Goal: Task Accomplishment & Management: Use online tool/utility

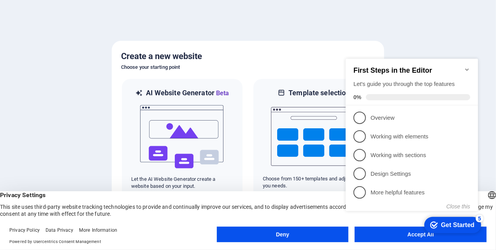
click at [470, 61] on div "First Steps in the Editor Let's guide you through the top features 0%" at bounding box center [411, 81] width 132 height 47
click at [466, 67] on icon "Minimize checklist" at bounding box center [467, 69] width 6 height 6
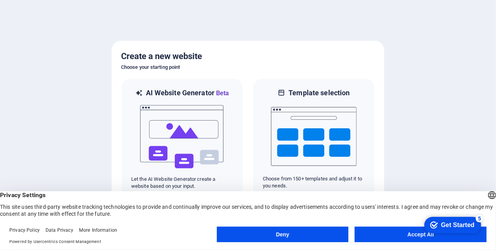
click at [452, 163] on div at bounding box center [248, 125] width 496 height 250
click at [385, 236] on button "Accept All" at bounding box center [421, 235] width 132 height 16
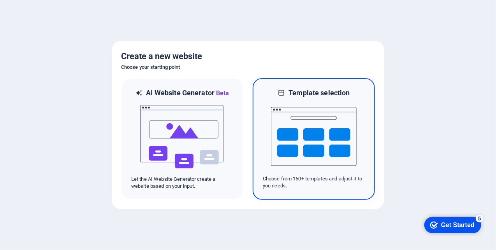
click at [319, 140] on img at bounding box center [314, 137] width 86 height 78
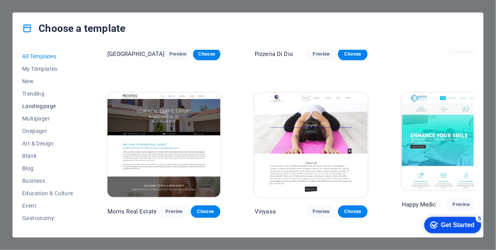
scroll to position [39, 0]
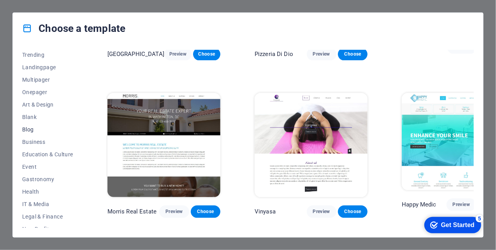
click at [32, 129] on span "Blog" at bounding box center [47, 130] width 51 height 6
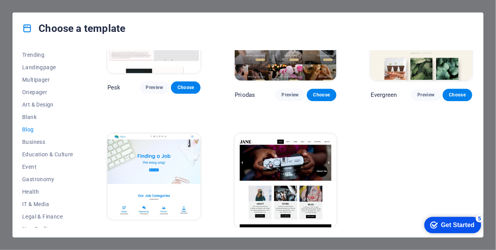
click at [32, 129] on span "Blog" at bounding box center [47, 130] width 51 height 6
click at [287, 175] on img at bounding box center [286, 180] width 102 height 93
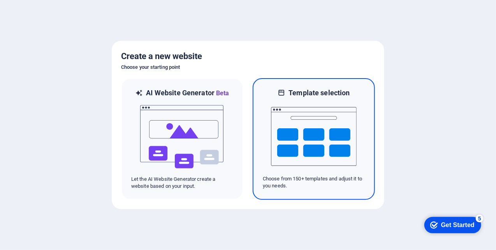
click at [317, 137] on img at bounding box center [314, 137] width 86 height 78
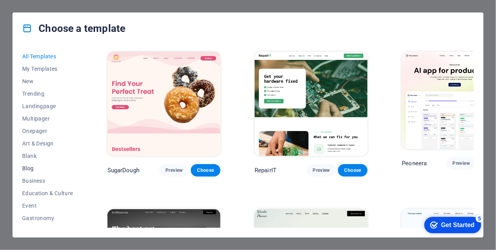
click at [29, 167] on span "Blog" at bounding box center [47, 169] width 51 height 6
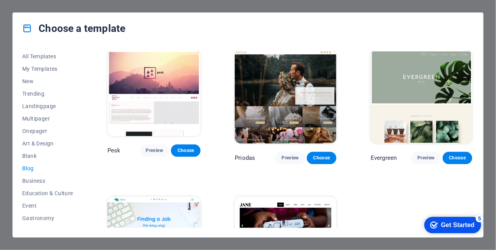
scroll to position [896, 0]
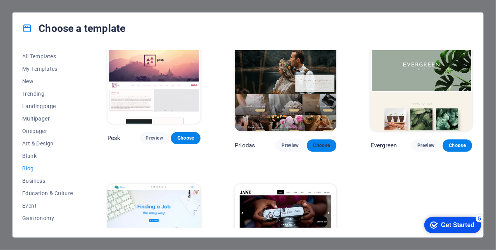
click at [324, 143] on span "Choose" at bounding box center [321, 146] width 17 height 6
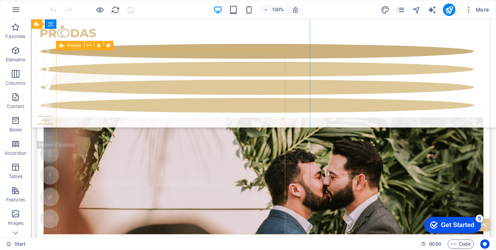
scroll to position [3227, 0]
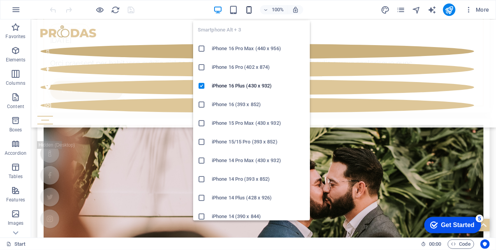
click at [248, 9] on icon "button" at bounding box center [249, 9] width 9 height 9
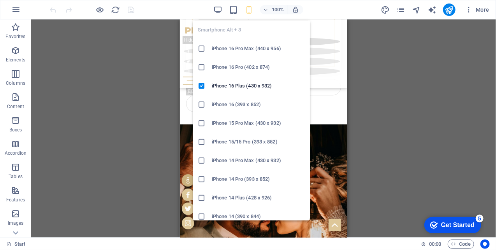
scroll to position [3192, 0]
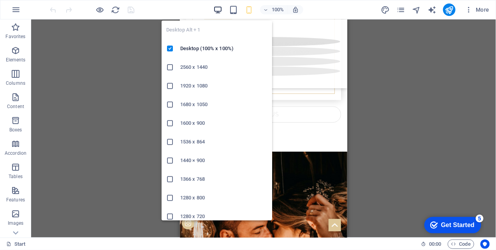
click at [217, 9] on icon "button" at bounding box center [217, 9] width 9 height 9
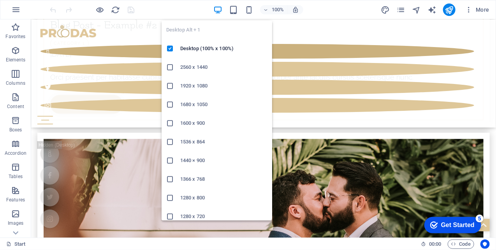
scroll to position [3208, 0]
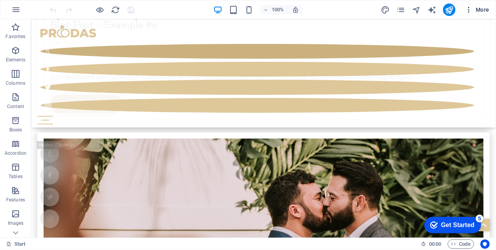
click at [467, 11] on icon "button" at bounding box center [469, 10] width 8 height 8
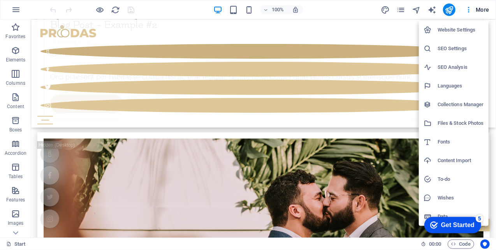
click at [467, 11] on div at bounding box center [248, 125] width 496 height 250
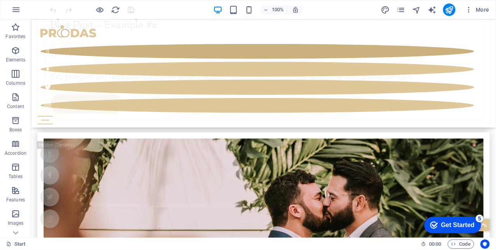
click at [467, 11] on icon "button" at bounding box center [469, 10] width 8 height 8
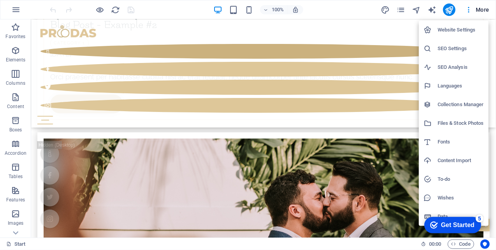
click at [439, 88] on h6 "Languages" at bounding box center [461, 85] width 46 height 9
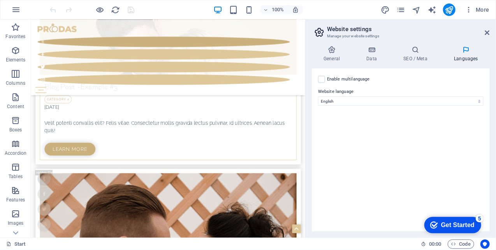
scroll to position [3415, 0]
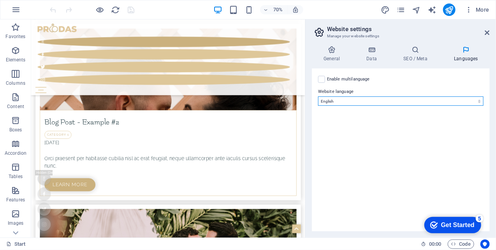
click at [476, 99] on select "Abkhazian Afar Afrikaans Akan Albanian Amharic Arabic Aragonese Armenian Assame…" at bounding box center [401, 101] width 166 height 9
select select "168"
click at [318, 97] on select "Abkhazian Afar Afrikaans Akan Albanian Amharic Arabic Aragonese Armenian Assame…" at bounding box center [401, 101] width 166 height 9
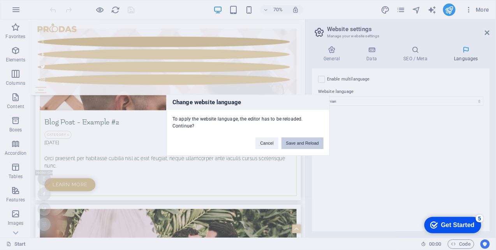
click at [294, 139] on button "Save and Reload" at bounding box center [303, 143] width 42 height 12
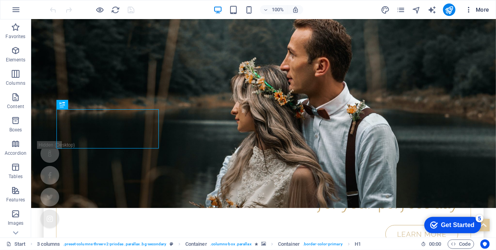
click at [470, 9] on icon "button" at bounding box center [469, 10] width 8 height 8
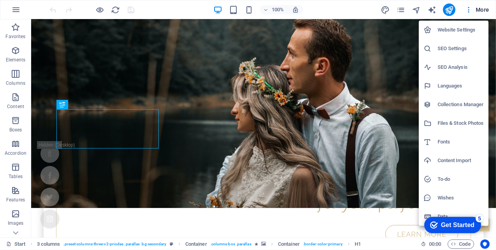
click at [462, 81] on li "Languages" at bounding box center [454, 86] width 70 height 19
select select "168"
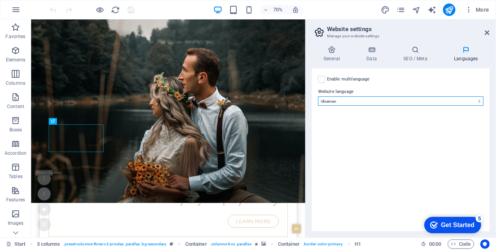
click at [409, 98] on select "Abkhazian Afar Afrikaans Akan Albanian Amharic Arabic Aragonese Armenian Assame…" at bounding box center [401, 101] width 166 height 9
click at [378, 143] on div "Enable multilanguage To disable multilanguage delete all languages until only o…" at bounding box center [401, 150] width 178 height 163
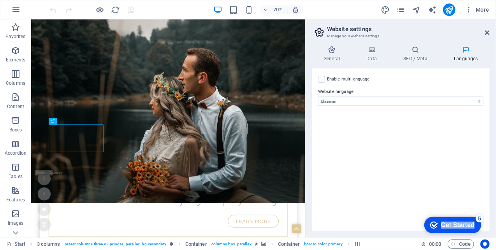
drag, startPoint x: 451, startPoint y: 230, endPoint x: 356, endPoint y: 125, distance: 142.0
click html "checkmark Get Started 5 First Steps in the Editor Let's guide you through the t…"
click at [455, 225] on div "Get Started" at bounding box center [457, 225] width 33 height 7
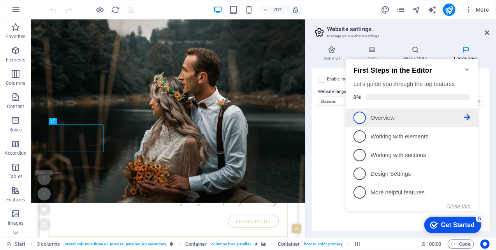
click at [357, 114] on span "1" at bounding box center [359, 117] width 12 height 12
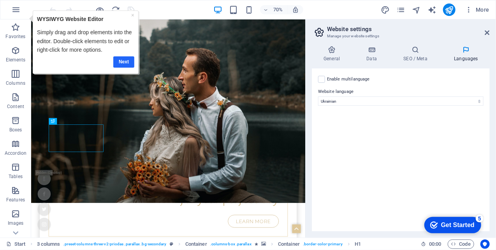
click at [128, 59] on link "Next" at bounding box center [123, 61] width 21 height 11
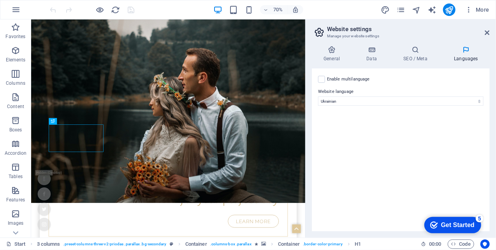
click at [352, 161] on div "Enable multilanguage To disable multilanguage delete all languages until only o…" at bounding box center [401, 150] width 178 height 163
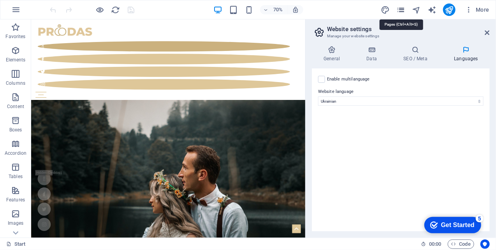
click at [404, 8] on icon "pages" at bounding box center [400, 9] width 9 height 9
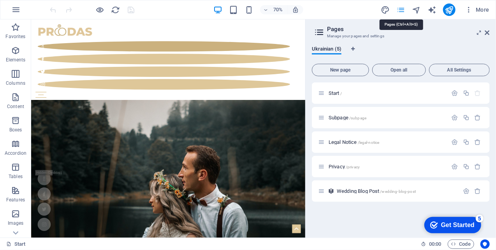
click at [404, 8] on icon "pages" at bounding box center [400, 9] width 9 height 9
click at [345, 222] on div "Start / Subpage /subpage Legal Notice /legal-notice Privacy /privacy Wedding Bl…" at bounding box center [401, 157] width 178 height 149
click at [468, 9] on icon "button" at bounding box center [469, 10] width 8 height 8
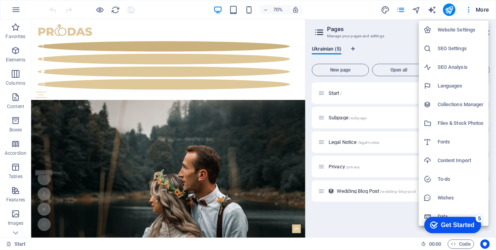
click at [18, 53] on div at bounding box center [248, 125] width 496 height 250
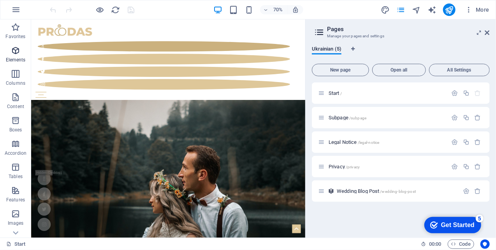
click at [17, 52] on icon "button" at bounding box center [15, 50] width 9 height 9
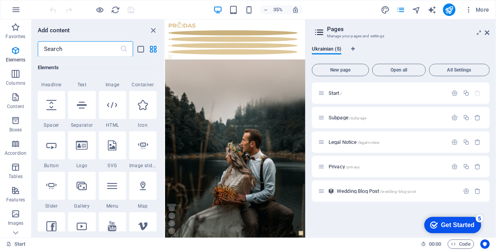
scroll to position [122, 0]
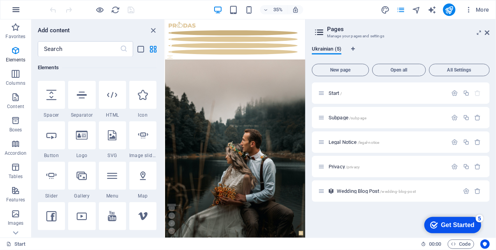
click at [17, 11] on icon "button" at bounding box center [15, 9] width 9 height 9
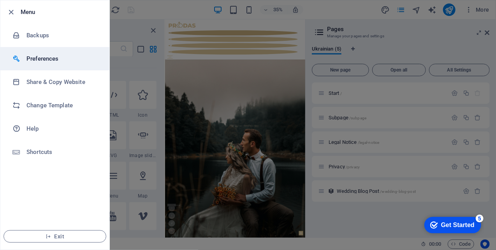
click at [39, 60] on h6 "Preferences" at bounding box center [62, 58] width 72 height 9
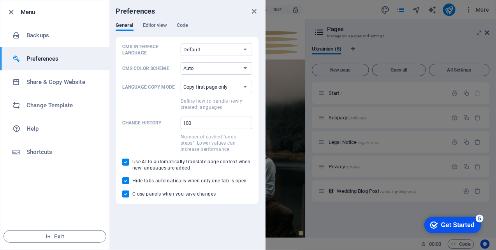
click at [39, 59] on h6 "Preferences" at bounding box center [62, 58] width 72 height 9
click at [254, 12] on icon "close" at bounding box center [254, 11] width 9 height 9
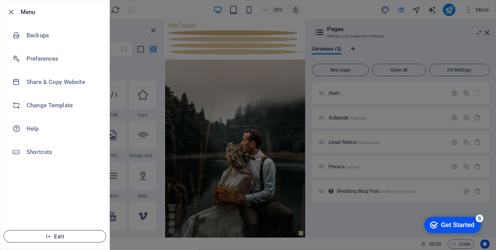
click at [46, 236] on icon "button" at bounding box center [48, 236] width 5 height 5
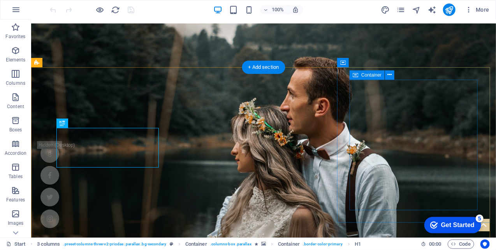
scroll to position [154, 0]
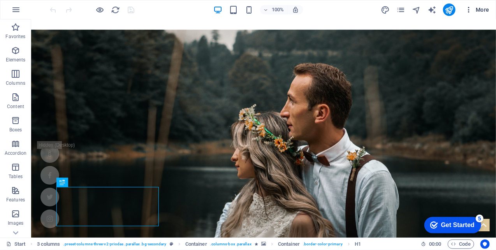
click at [467, 9] on icon "button" at bounding box center [469, 10] width 8 height 8
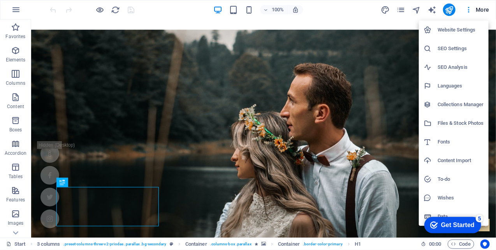
click at [460, 88] on h6 "Languages" at bounding box center [461, 85] width 46 height 9
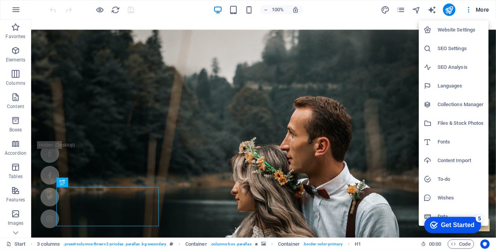
select select "168"
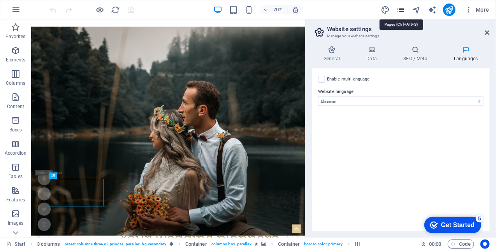
click at [400, 9] on icon "pages" at bounding box center [400, 9] width 9 height 9
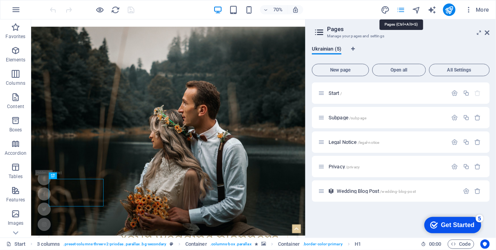
click at [401, 9] on icon "pages" at bounding box center [400, 9] width 9 height 9
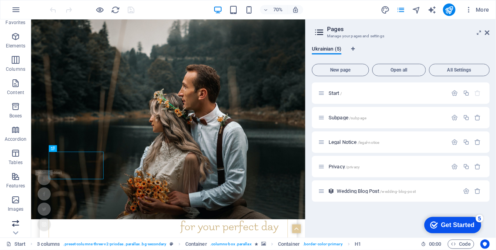
scroll to position [39, 0]
click at [13, 176] on icon "button" at bounding box center [15, 175] width 9 height 9
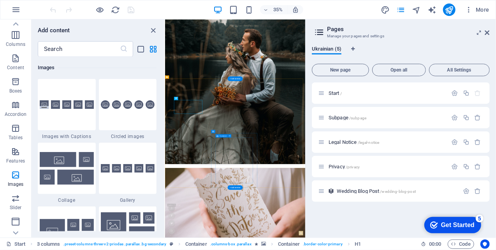
scroll to position [505, 0]
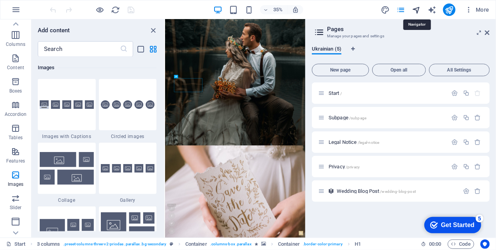
click at [417, 9] on icon "navigator" at bounding box center [416, 9] width 9 height 9
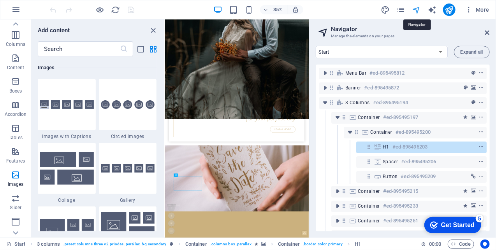
scroll to position [222, 0]
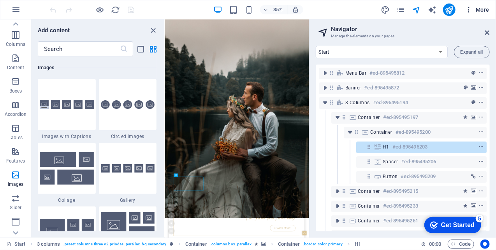
click at [469, 9] on icon "button" at bounding box center [469, 10] width 8 height 8
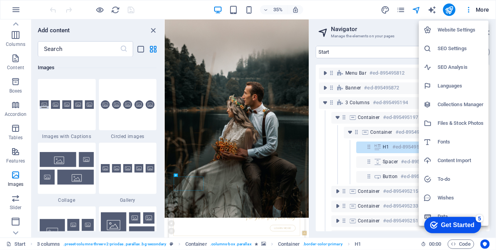
click at [468, 9] on div at bounding box center [248, 125] width 496 height 250
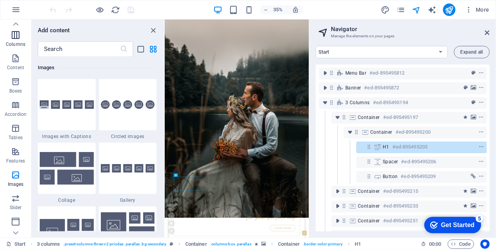
click at [14, 37] on icon "button" at bounding box center [15, 34] width 9 height 9
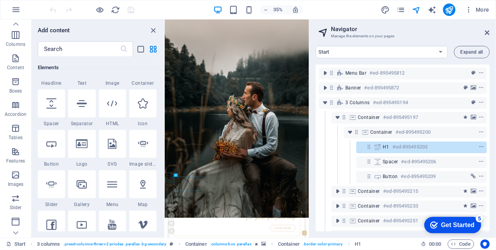
scroll to position [0, 0]
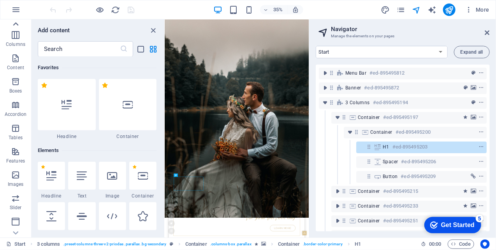
click at [16, 22] on icon at bounding box center [15, 24] width 11 height 11
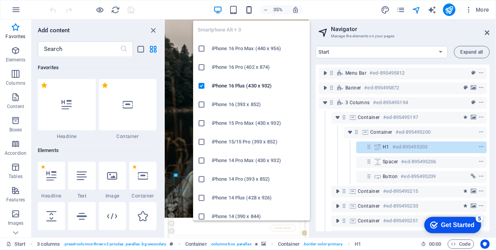
click at [247, 9] on icon "button" at bounding box center [249, 9] width 9 height 9
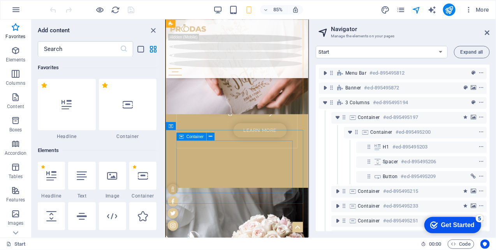
scroll to position [573, 0]
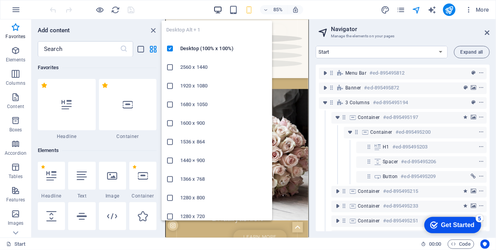
click at [217, 8] on icon "button" at bounding box center [217, 9] width 9 height 9
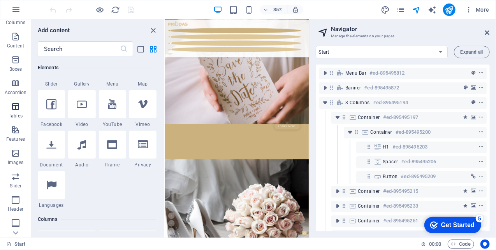
scroll to position [78, 0]
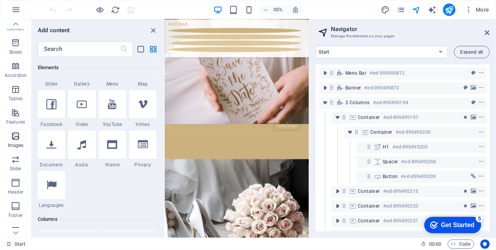
click at [14, 137] on icon "button" at bounding box center [15, 136] width 9 height 9
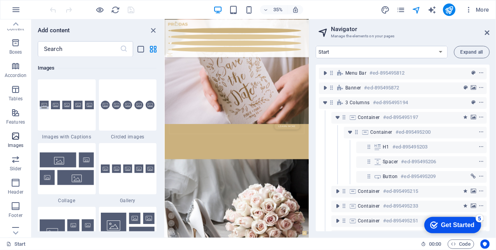
scroll to position [3949, 0]
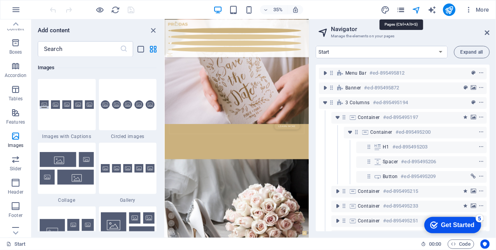
click at [405, 7] on icon "pages" at bounding box center [400, 9] width 9 height 9
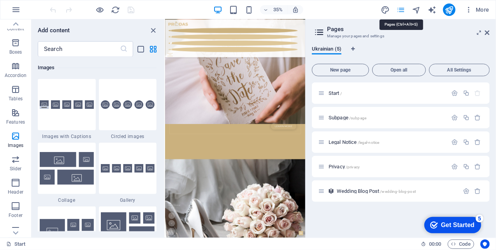
scroll to position [1206, 0]
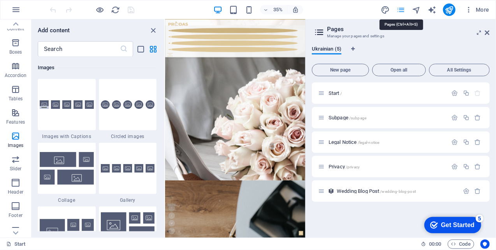
click at [405, 7] on icon "pages" at bounding box center [400, 9] width 9 height 9
click at [320, 193] on icon at bounding box center [321, 191] width 7 height 7
click at [322, 193] on icon at bounding box center [321, 191] width 7 height 7
click at [467, 192] on icon "button" at bounding box center [466, 191] width 7 height 7
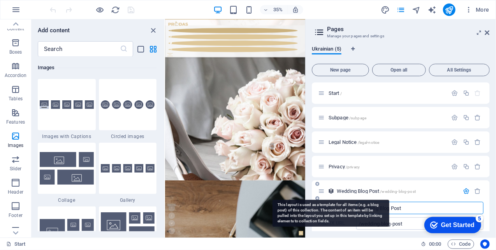
click at [330, 190] on icon at bounding box center [331, 191] width 7 height 7
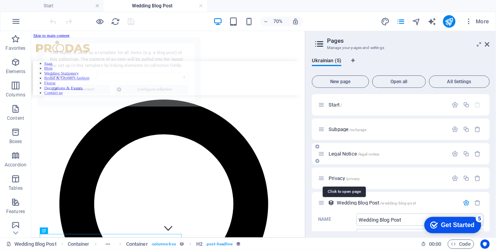
scroll to position [0, 0]
select select "68b5913e8e0771e5500fbec5"
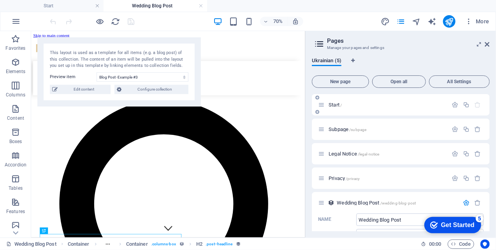
click at [321, 104] on icon at bounding box center [321, 105] width 7 height 7
click at [456, 103] on icon "button" at bounding box center [455, 105] width 7 height 7
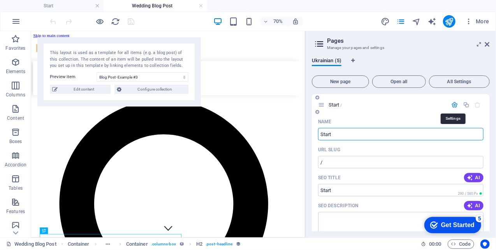
click at [454, 106] on icon "button" at bounding box center [455, 105] width 7 height 7
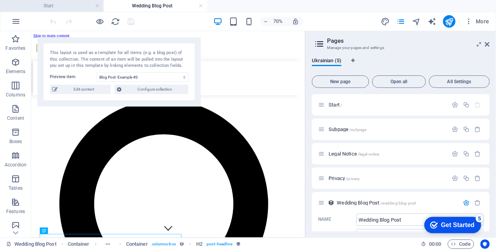
click at [30, 11] on li "Start" at bounding box center [52, 6] width 104 height 12
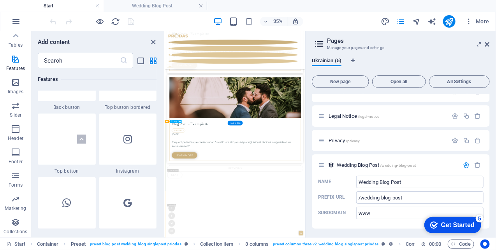
scroll to position [4708, 0]
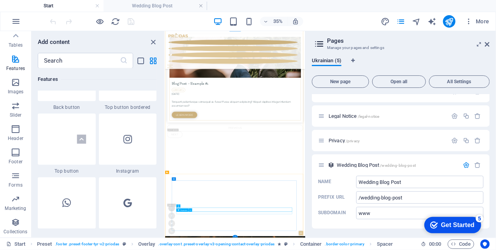
drag, startPoint x: 185, startPoint y: 199, endPoint x: 56, endPoint y: 471, distance: 301.2
click at [185, 199] on div "Spacer" at bounding box center [189, 198] width 11 height 3
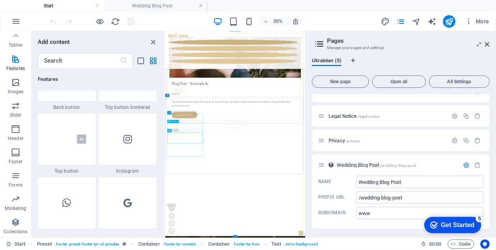
click at [218, 114] on button at bounding box center [219, 115] width 3 height 3
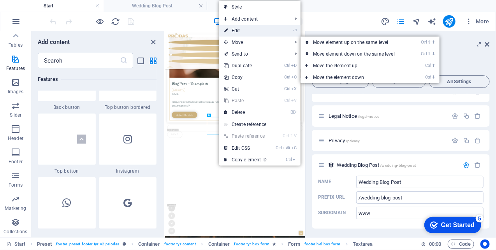
click at [238, 29] on link "⏎ Edit" at bounding box center [245, 31] width 52 height 12
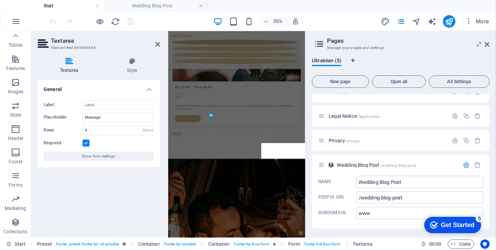
scroll to position [4695, 0]
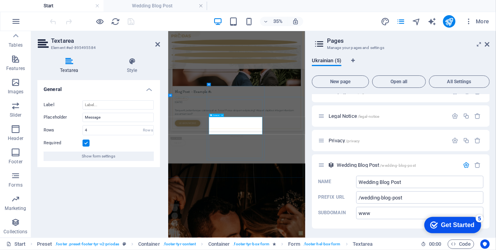
click at [259, 7] on ul "Start Wedding Blog Post" at bounding box center [248, 6] width 496 height 12
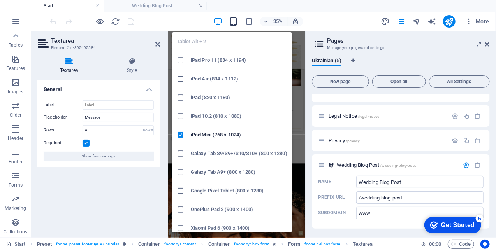
click at [233, 23] on icon "button" at bounding box center [233, 21] width 9 height 9
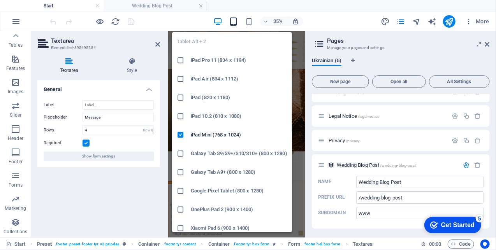
scroll to position [4674, 0]
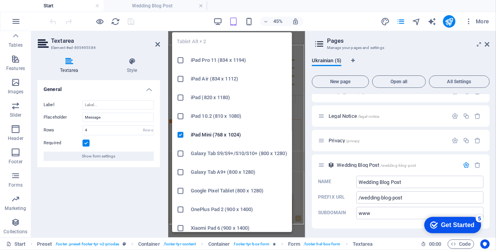
click at [234, 21] on icon "button" at bounding box center [233, 21] width 9 height 9
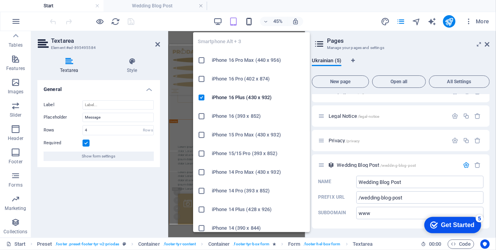
click at [250, 21] on icon "button" at bounding box center [249, 21] width 9 height 9
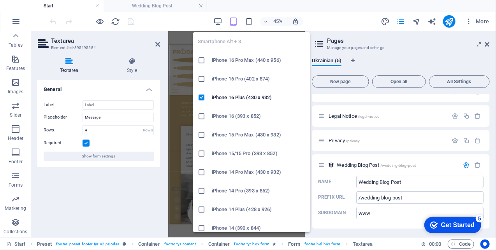
scroll to position [5292, 0]
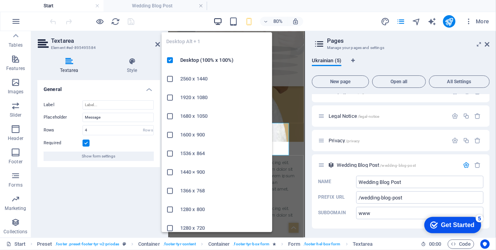
click at [218, 23] on icon "button" at bounding box center [217, 21] width 9 height 9
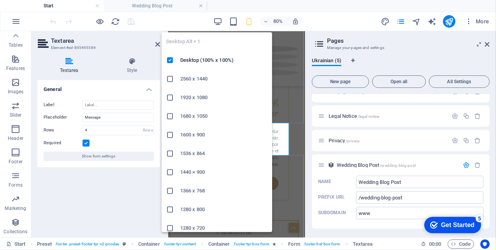
scroll to position [4679, 0]
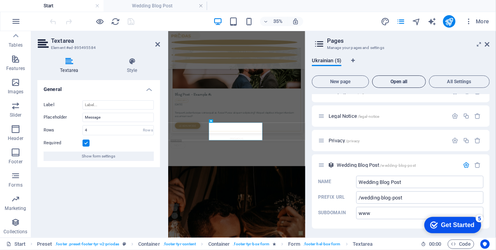
click at [397, 82] on span "Open all" at bounding box center [399, 81] width 47 height 5
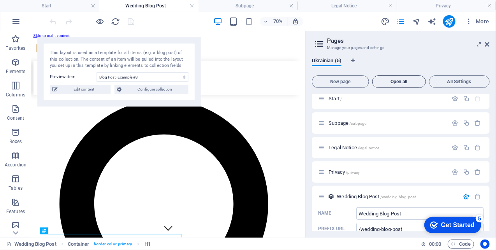
scroll to position [0, 0]
click at [456, 81] on span "All Settings" at bounding box center [460, 81] width 54 height 5
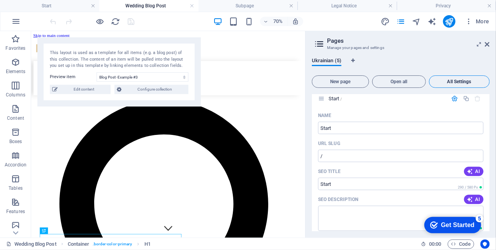
scroll to position [915, 0]
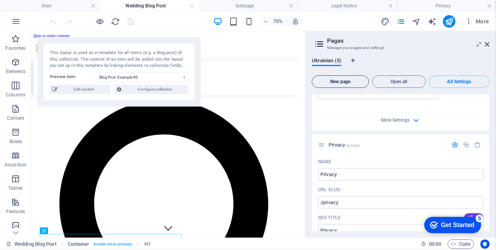
click at [352, 82] on span "New page" at bounding box center [340, 81] width 50 height 5
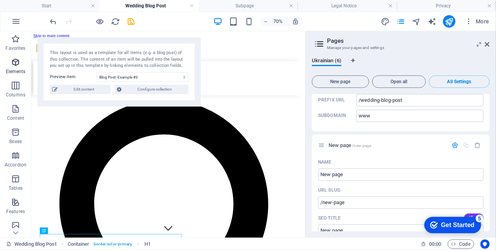
click at [13, 67] on icon "button" at bounding box center [15, 62] width 9 height 9
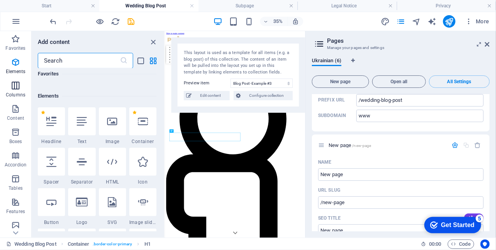
scroll to position [83, 0]
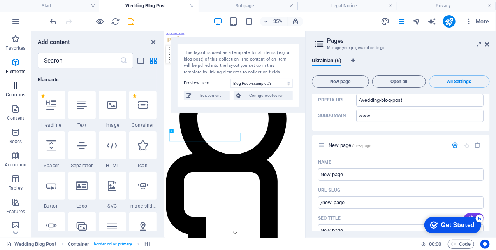
click at [14, 85] on icon "button" at bounding box center [15, 85] width 9 height 9
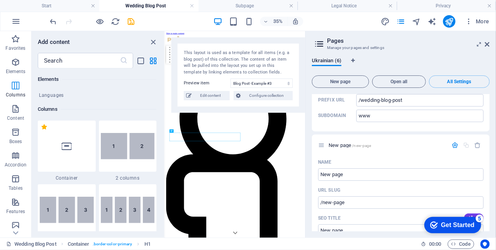
scroll to position [385, 0]
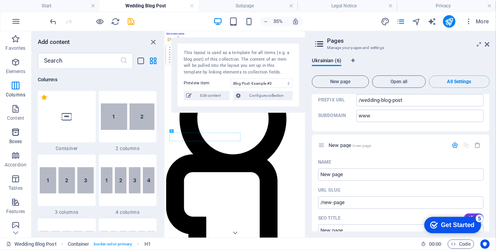
click at [12, 131] on icon "button" at bounding box center [15, 132] width 9 height 9
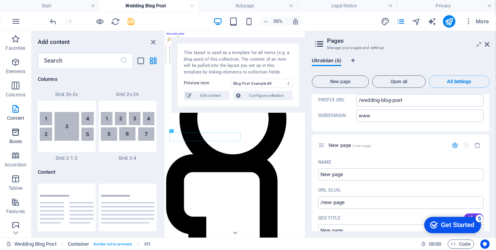
scroll to position [2148, 0]
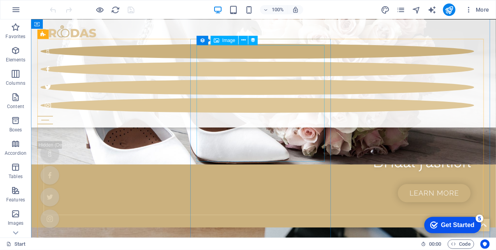
scroll to position [855, 0]
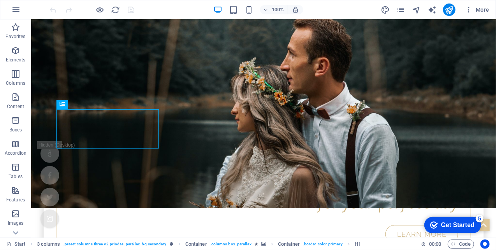
drag, startPoint x: 458, startPoint y: 226, endPoint x: 535, endPoint y: 382, distance: 173.8
click at [457, 225] on div "Get Started" at bounding box center [457, 225] width 33 height 7
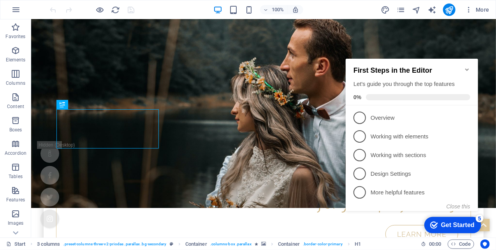
click at [468, 66] on icon "Minimize checklist" at bounding box center [467, 69] width 6 height 6
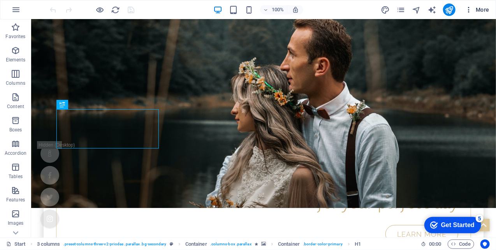
click at [470, 11] on icon "button" at bounding box center [469, 10] width 8 height 8
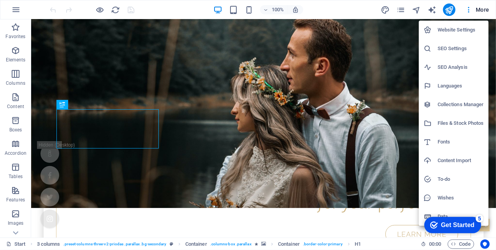
click at [455, 50] on h6 "SEO Settings" at bounding box center [461, 48] width 46 height 9
